Goal: Task Accomplishment & Management: Manage account settings

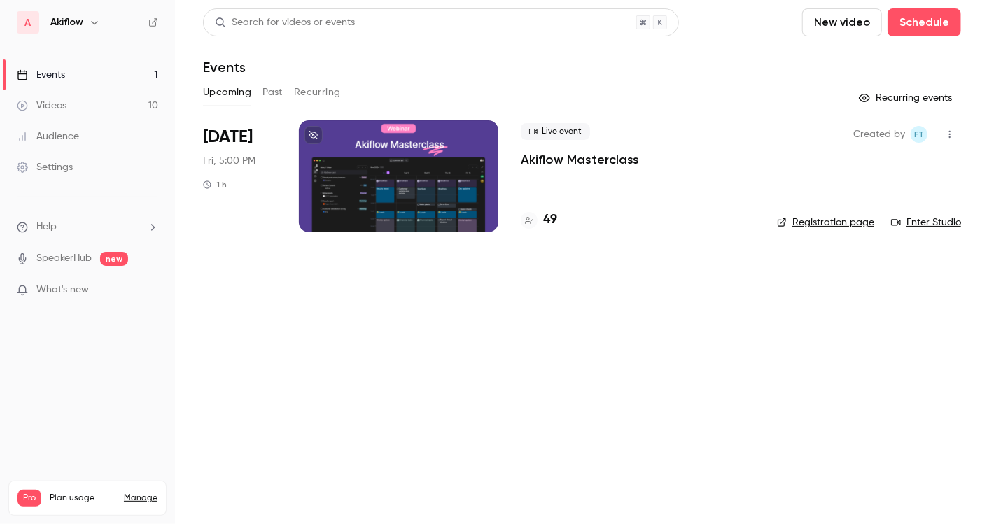
click at [422, 132] on div at bounding box center [399, 176] width 200 height 112
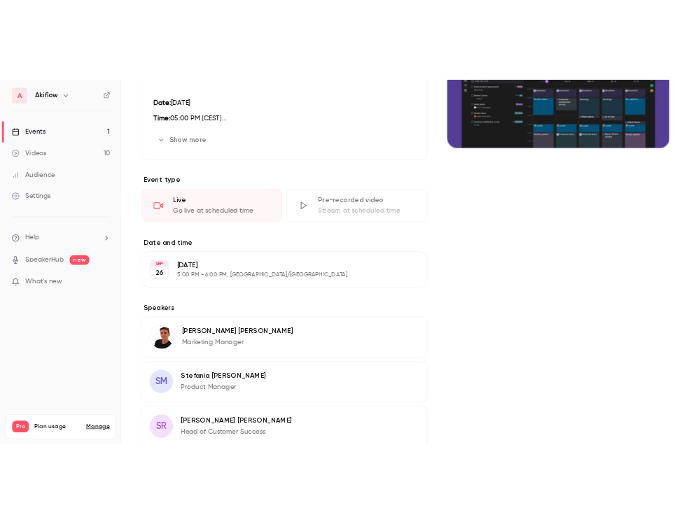
scroll to position [300, 0]
